Goal: Task Accomplishment & Management: Use online tool/utility

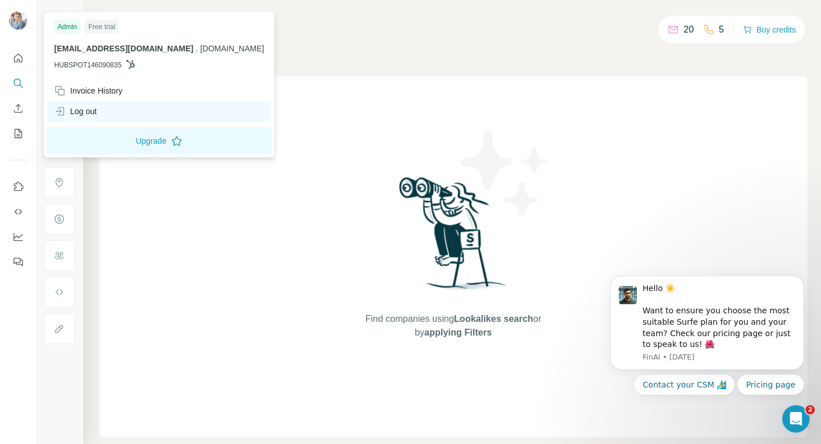
click at [81, 110] on div "Log out" at bounding box center [75, 111] width 43 height 11
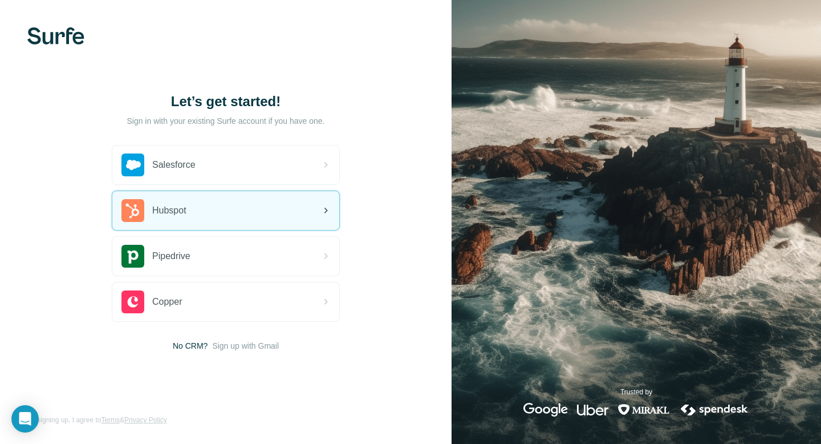
click at [239, 213] on div "Hubspot" at bounding box center [225, 210] width 227 height 39
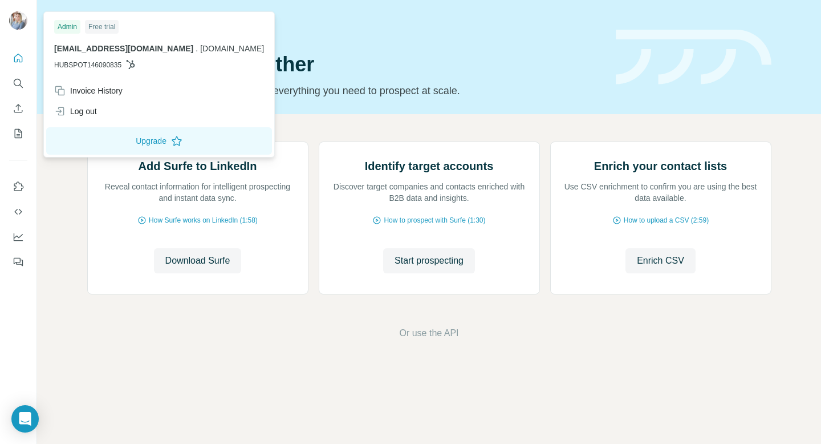
click at [19, 21] on img at bounding box center [18, 20] width 18 height 18
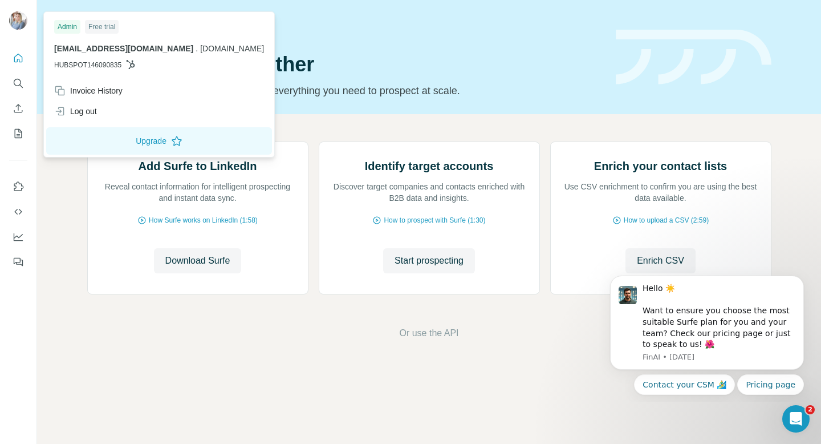
click at [68, 26] on div "Admin" at bounding box center [67, 27] width 26 height 14
click at [792, 413] on icon "Open Intercom Messenger" at bounding box center [794, 417] width 19 height 19
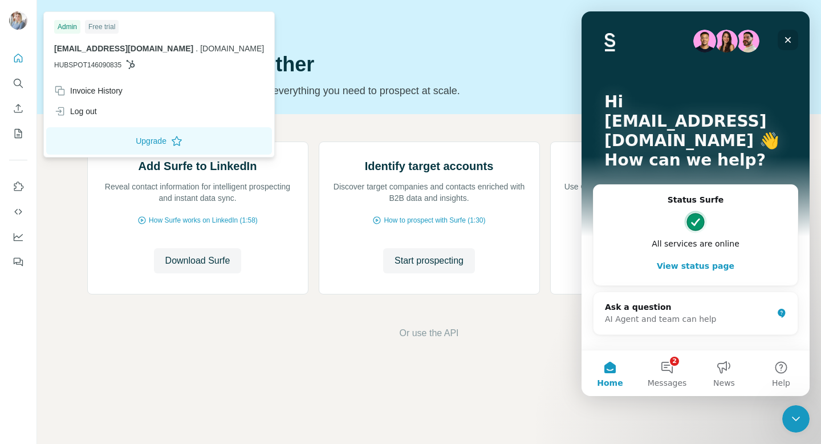
click at [788, 38] on icon "Close" at bounding box center [788, 39] width 9 height 9
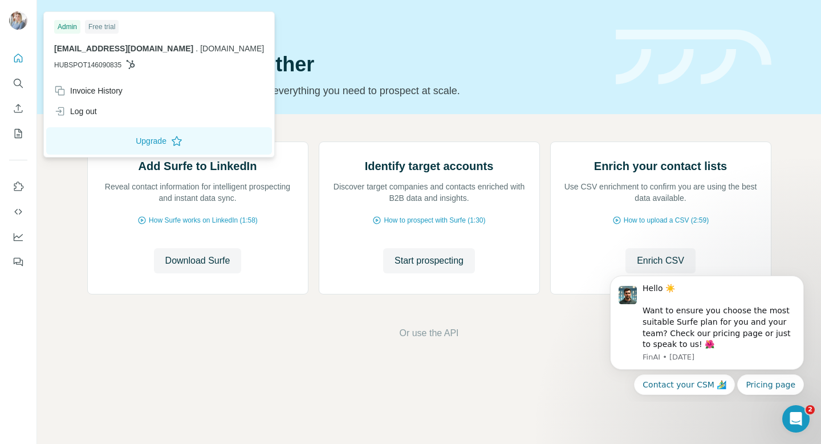
click at [200, 48] on span "[DOMAIN_NAME]" at bounding box center [232, 48] width 64 height 9
click at [130, 65] on icon at bounding box center [131, 64] width 9 height 9
click at [15, 20] on img at bounding box center [18, 20] width 18 height 18
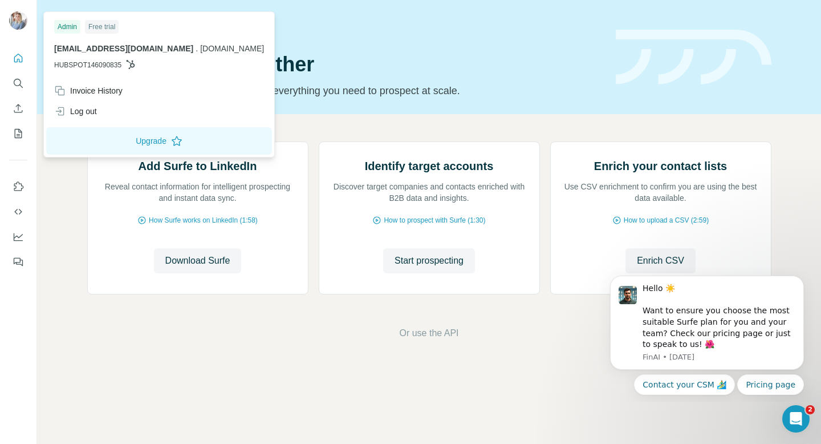
click at [15, 20] on img at bounding box center [18, 20] width 18 height 18
click at [496, 28] on div "Quick start" at bounding box center [344, 26] width 515 height 11
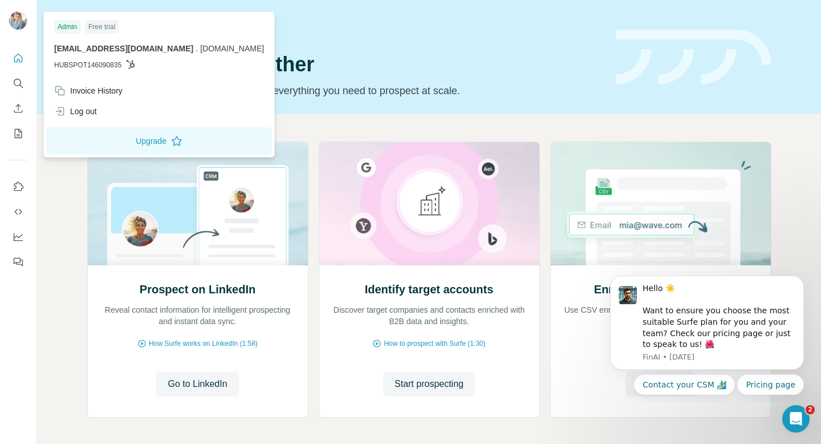
click at [16, 22] on img at bounding box center [18, 20] width 18 height 18
click at [532, 38] on div "Quick start Let’s prospect together Pick your starting point and we’ll provide …" at bounding box center [344, 56] width 515 height 83
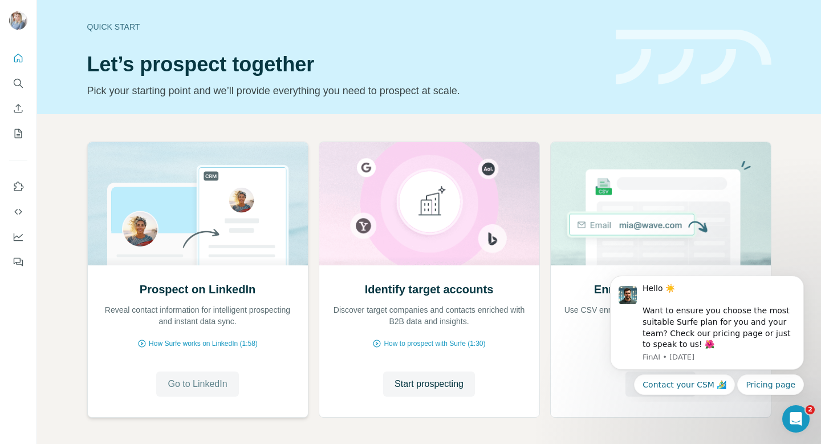
click at [206, 385] on span "Go to LinkedIn" at bounding box center [197, 384] width 59 height 14
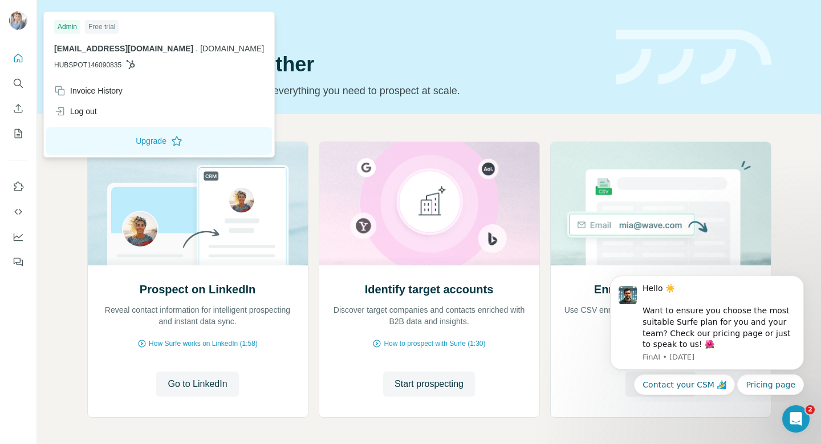
click at [58, 26] on div "Admin" at bounding box center [67, 27] width 26 height 14
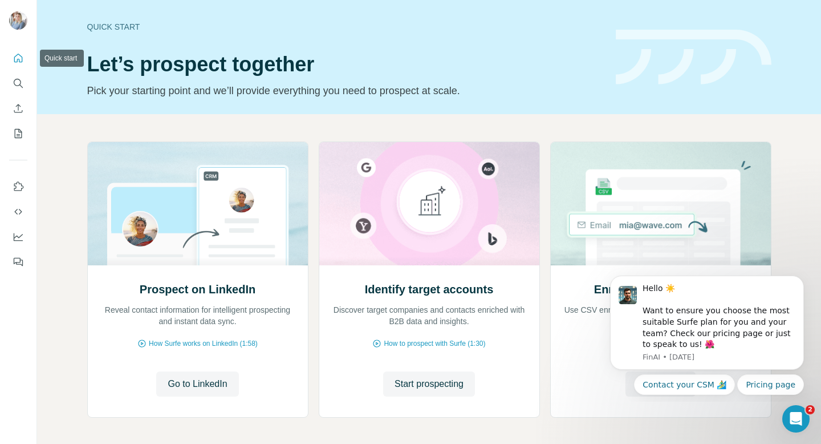
click at [17, 56] on icon "Quick start" at bounding box center [18, 57] width 11 height 11
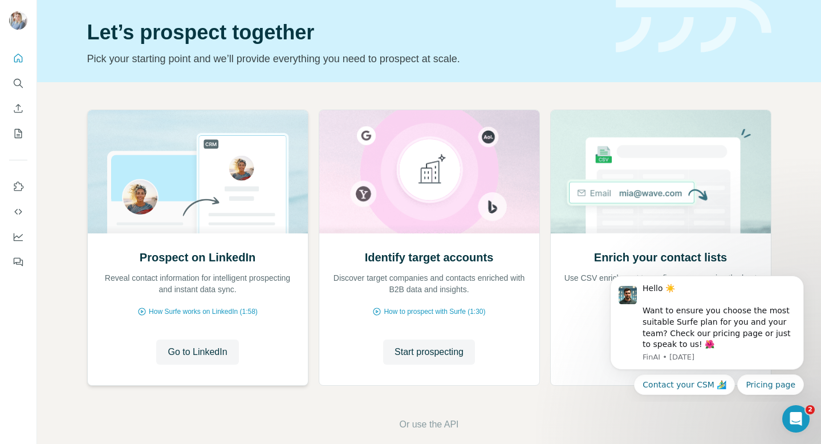
scroll to position [47, 0]
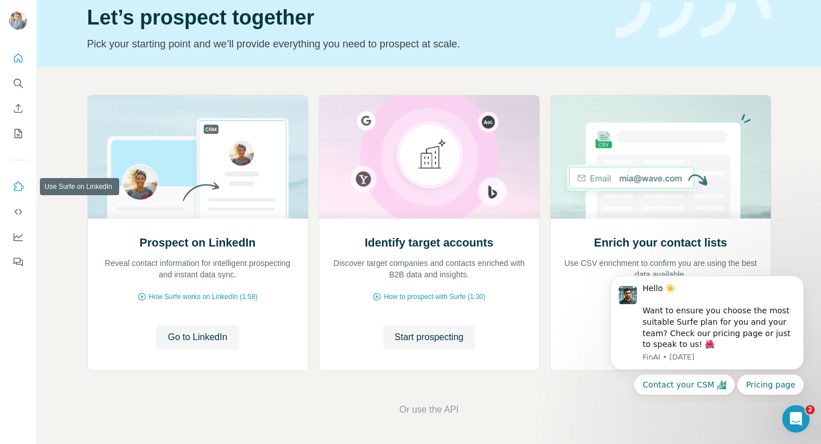
click at [17, 181] on icon "Use Surfe on LinkedIn" at bounding box center [18, 186] width 11 height 11
